Goal: Information Seeking & Learning: Learn about a topic

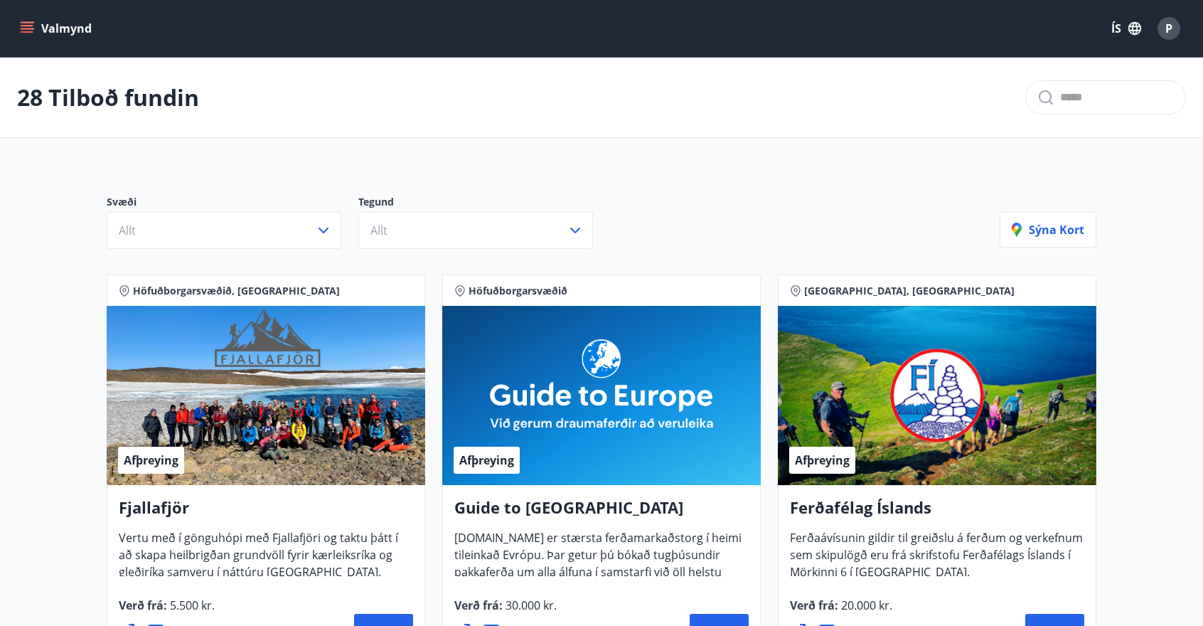
click at [31, 32] on icon "menu" at bounding box center [27, 31] width 13 height 1
click at [1120, 31] on button "ÍS" at bounding box center [1127, 29] width 46 height 26
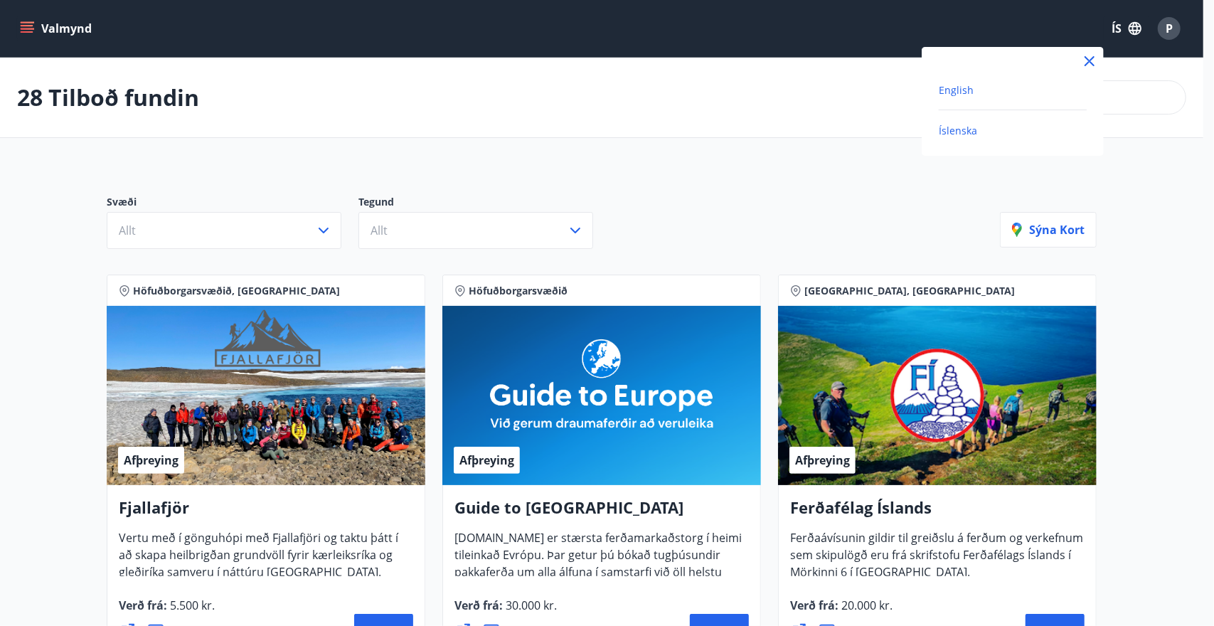
click at [945, 92] on span "English" at bounding box center [956, 90] width 35 height 14
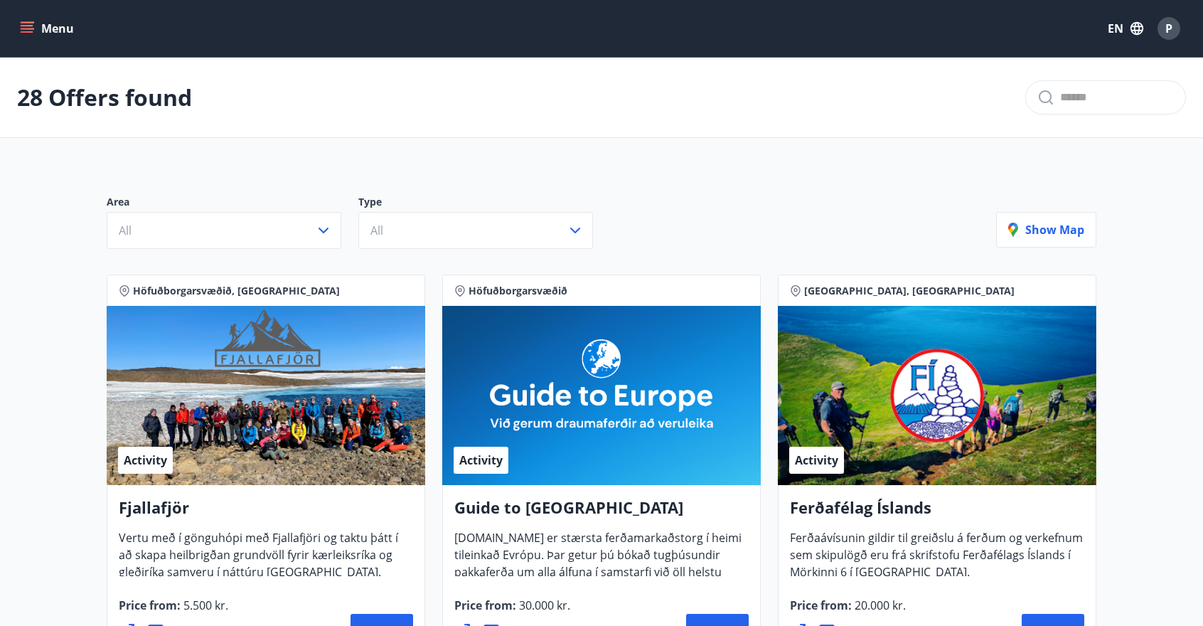
click at [28, 31] on icon "menu" at bounding box center [27, 28] width 14 height 14
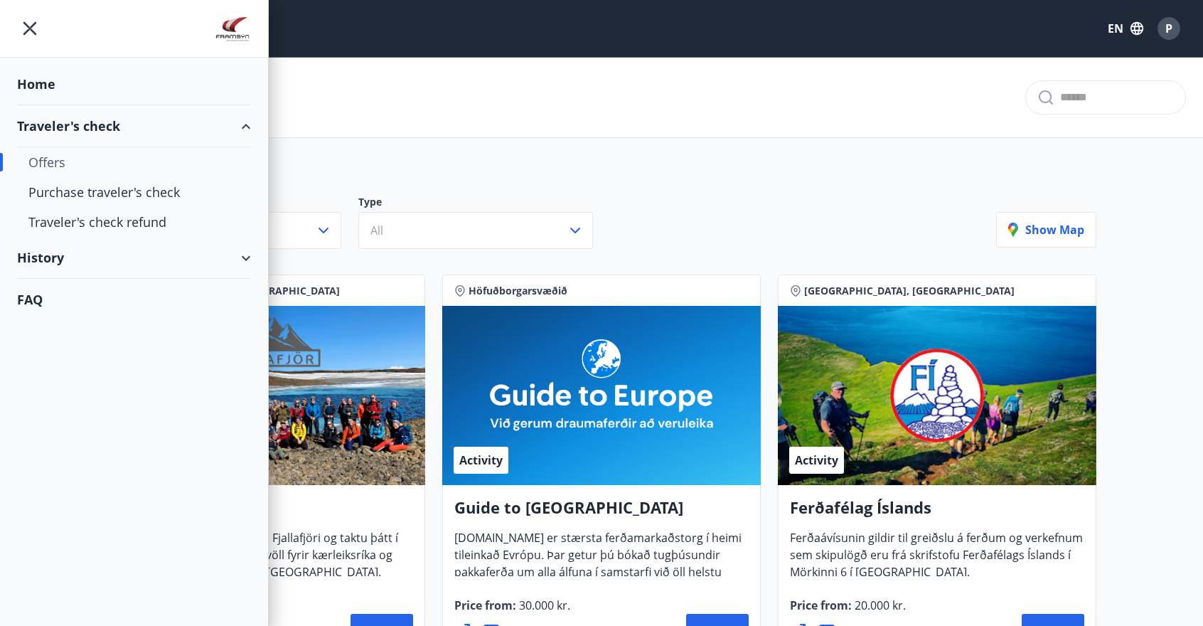
click at [60, 255] on div "History" at bounding box center [134, 258] width 234 height 42
click at [81, 293] on div "Traveler's check" at bounding box center [133, 294] width 211 height 30
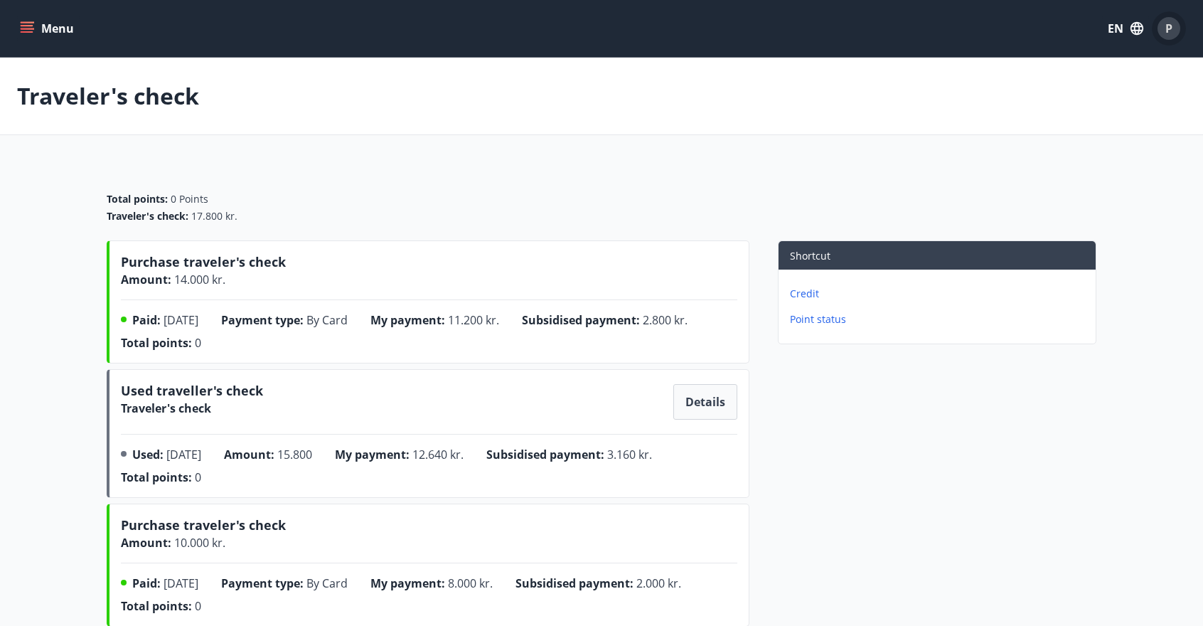
click at [1169, 28] on span "P" at bounding box center [1169, 29] width 7 height 16
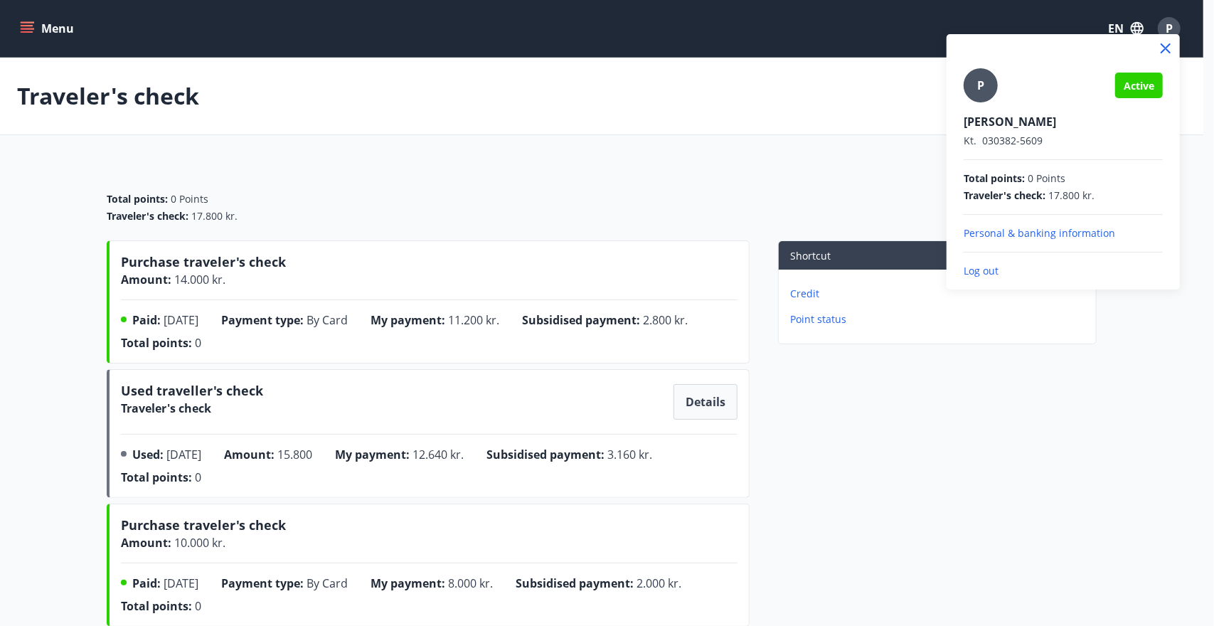
click at [836, 28] on div at bounding box center [607, 313] width 1214 height 626
